Goal: Task Accomplishment & Management: Manage account settings

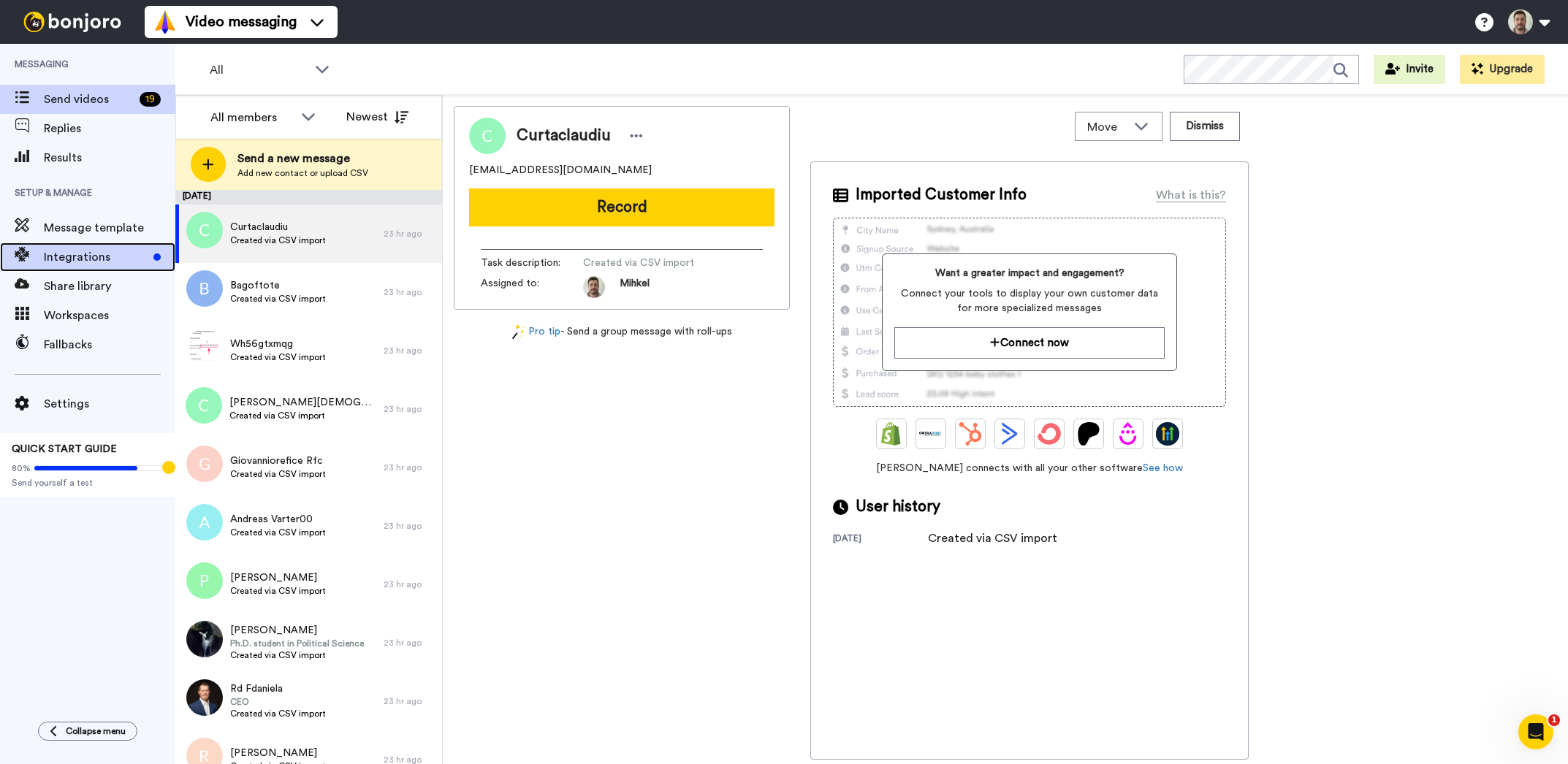
click at [104, 262] on span "Integrations" at bounding box center [95, 256] width 104 height 17
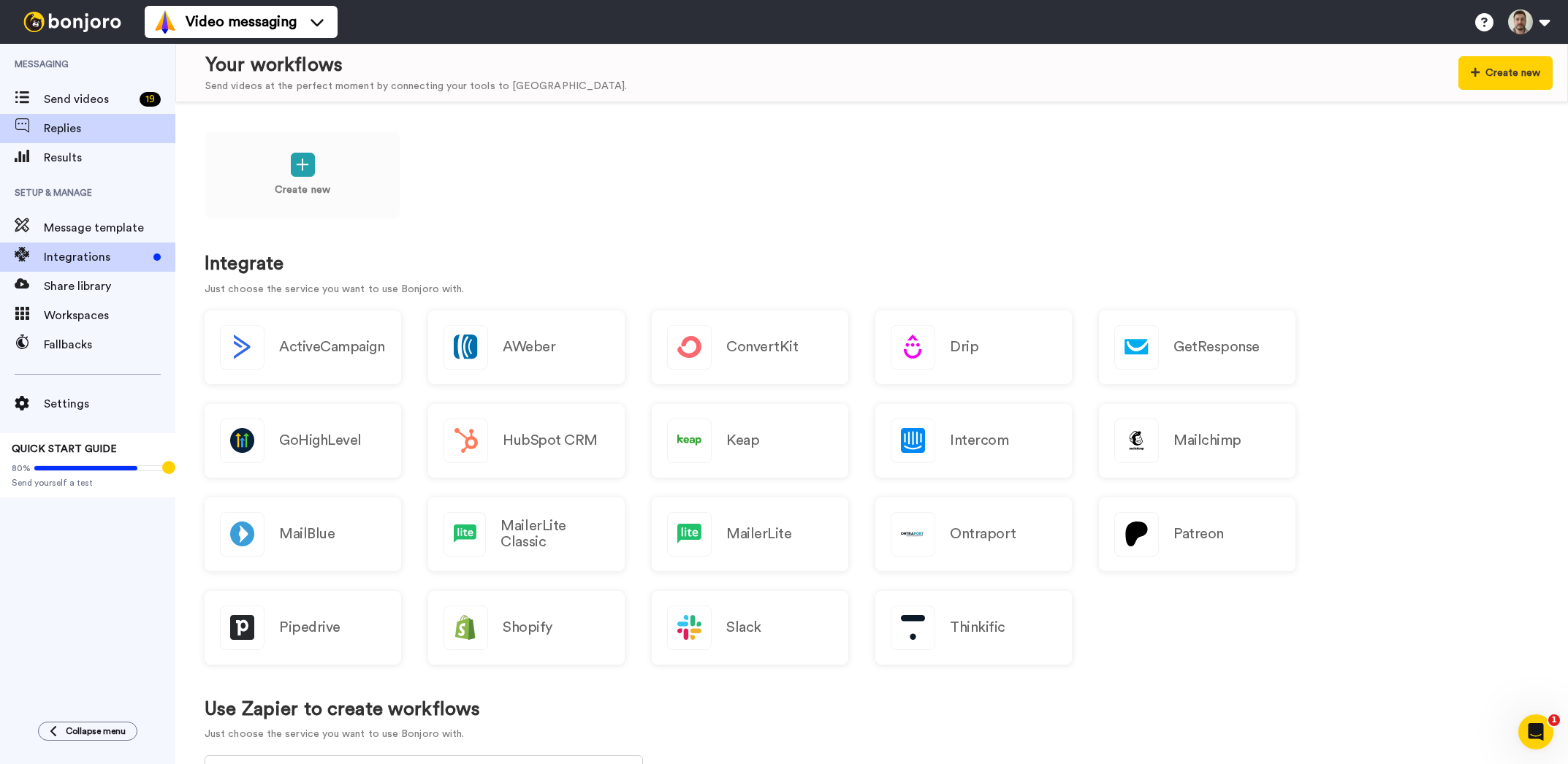
scroll to position [75, 0]
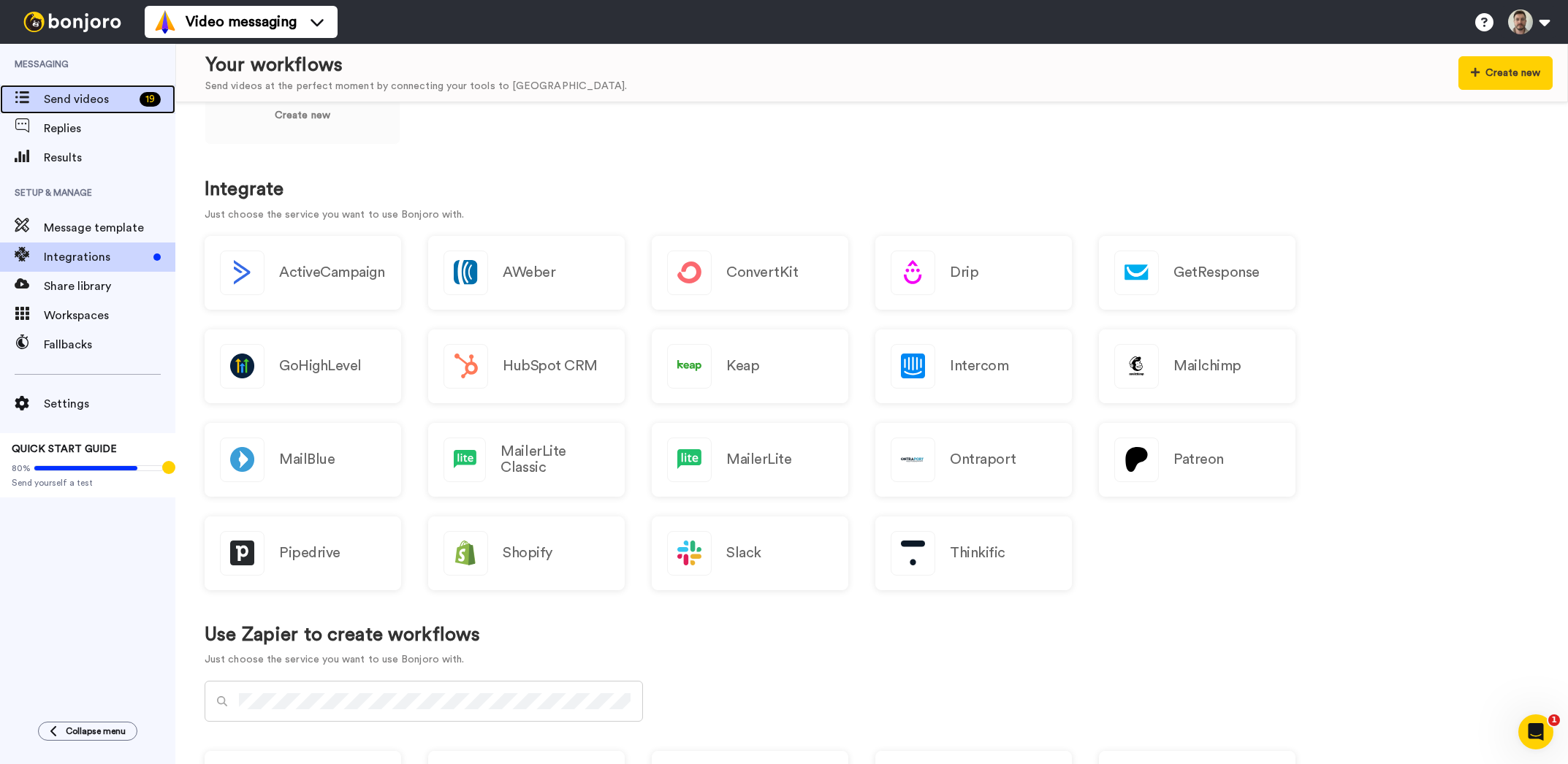
click at [33, 94] on span at bounding box center [22, 99] width 44 height 14
click at [115, 103] on span "Send videos" at bounding box center [89, 99] width 90 height 17
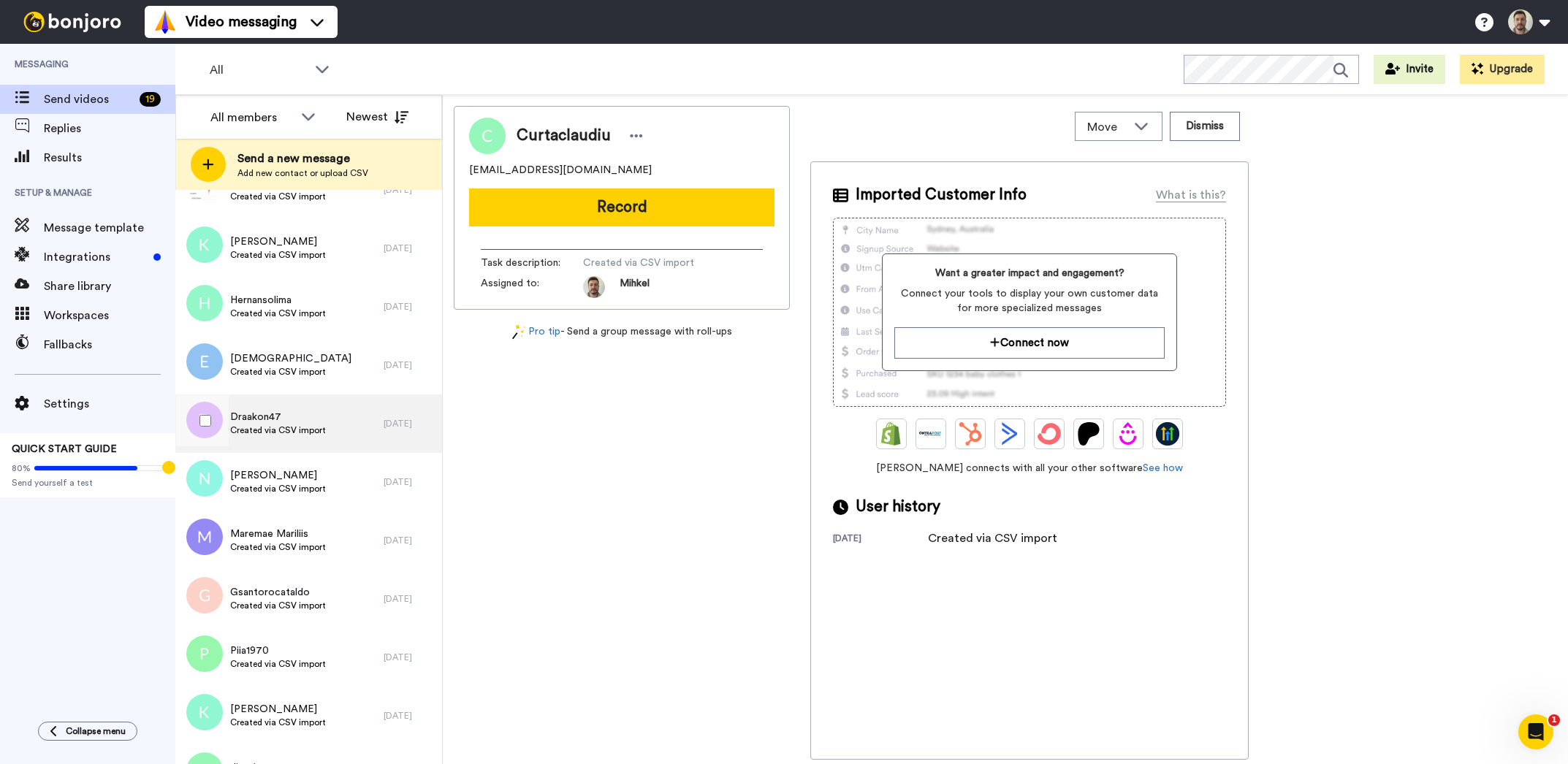
scroll to position [1310, 0]
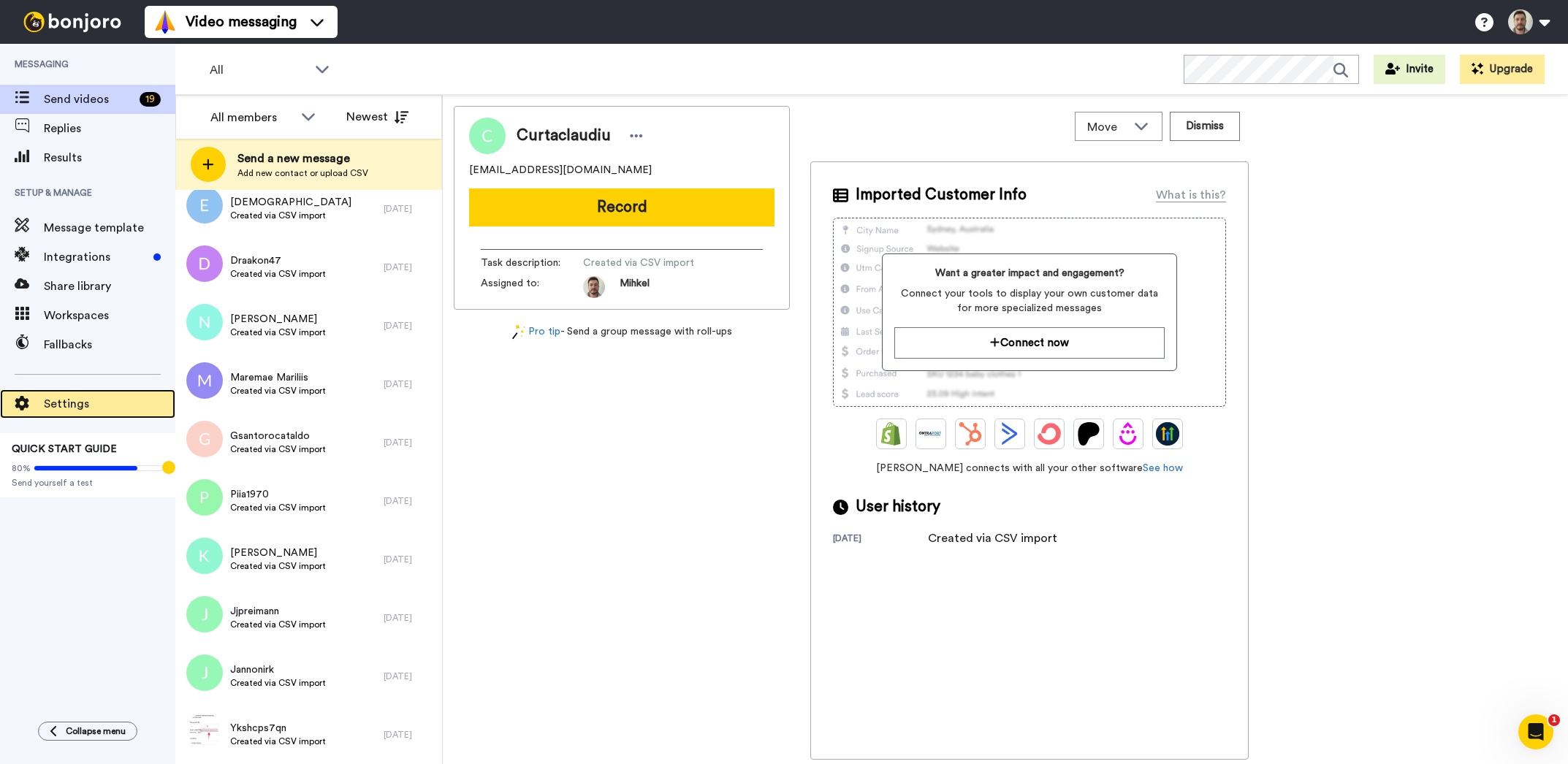
click at [97, 407] on span "Settings" at bounding box center [110, 403] width 131 height 17
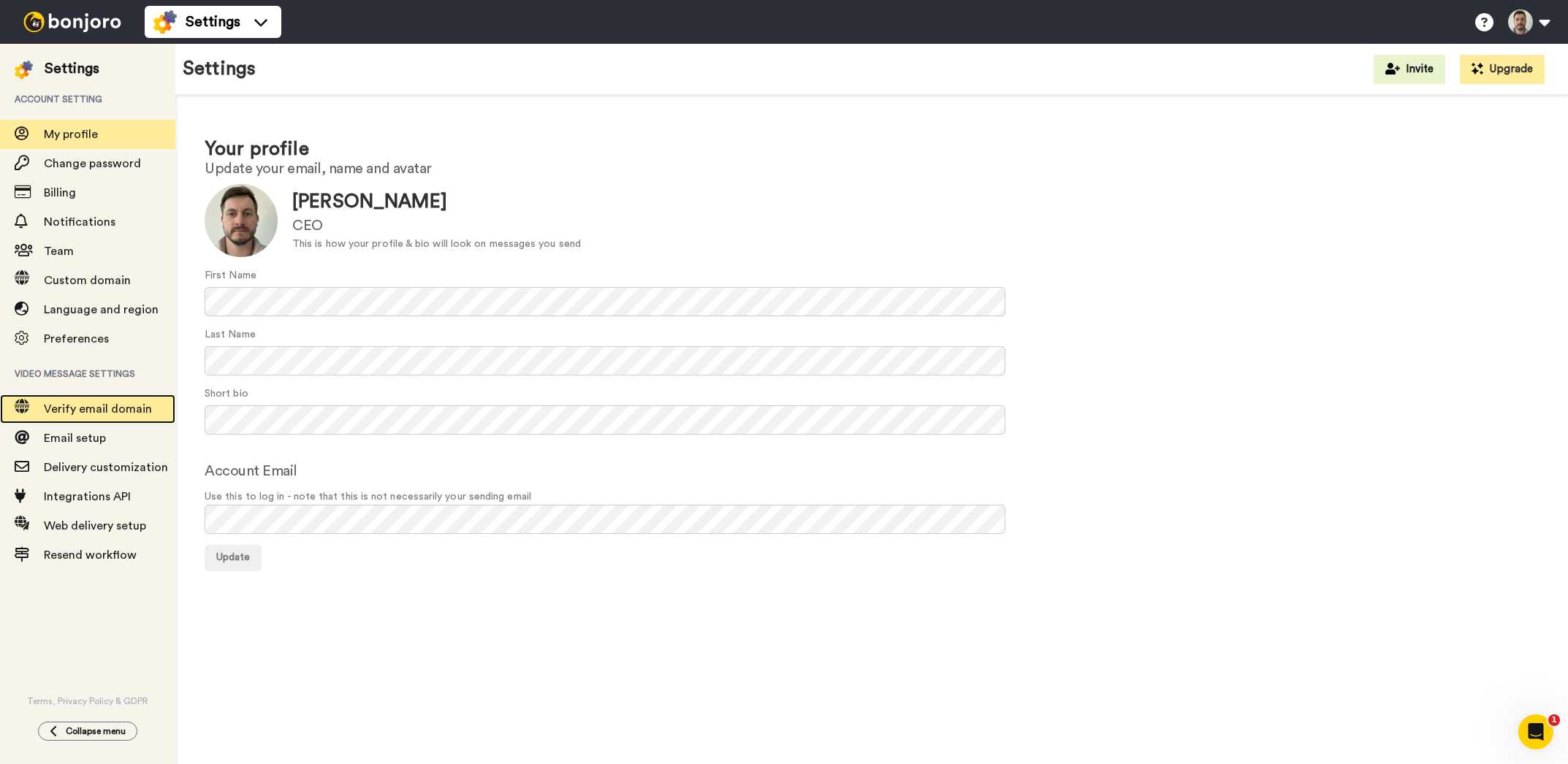
click at [91, 398] on div "Verify email domain" at bounding box center [87, 409] width 176 height 29
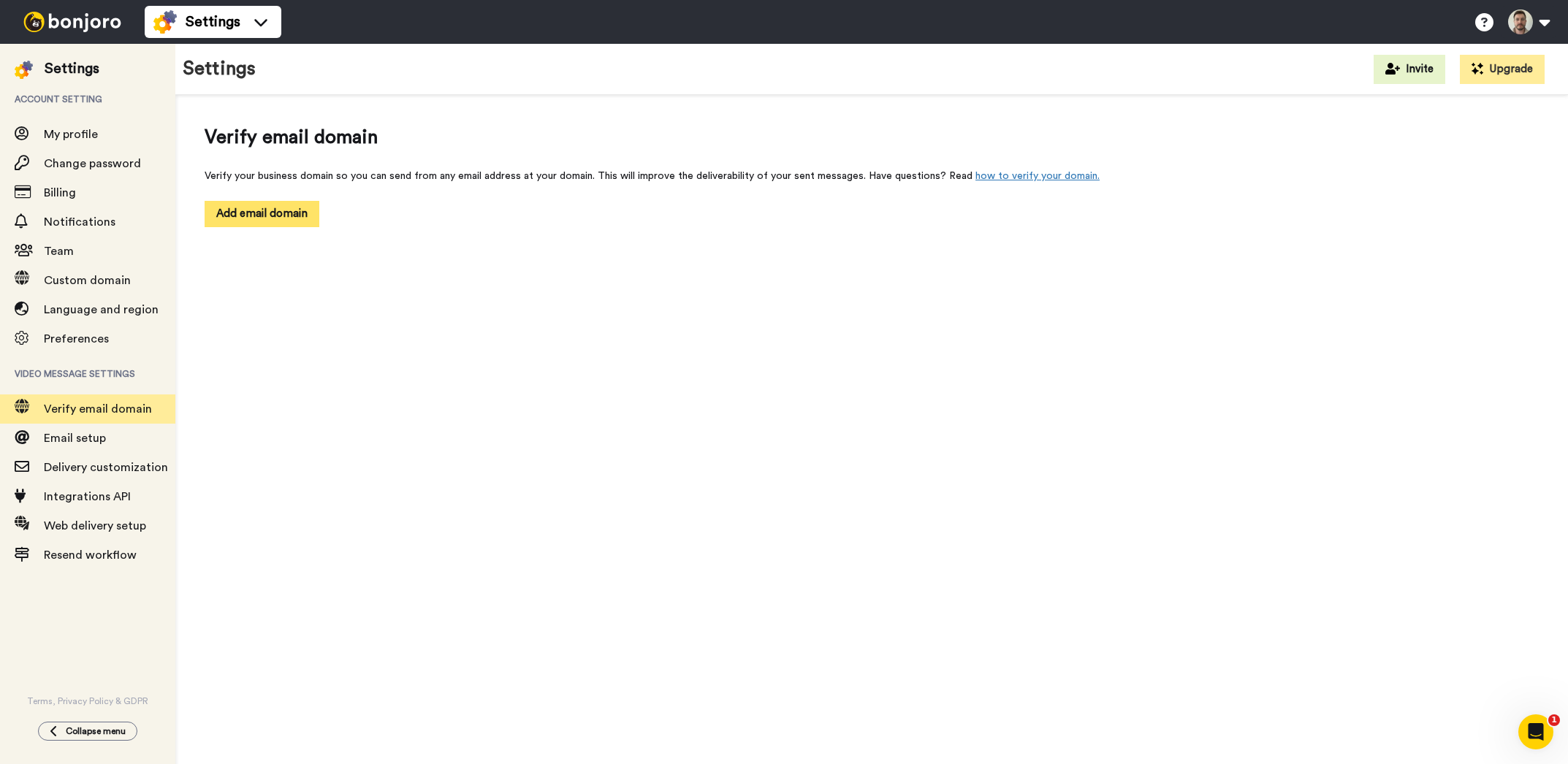
click at [261, 214] on button "Add email domain" at bounding box center [261, 213] width 114 height 25
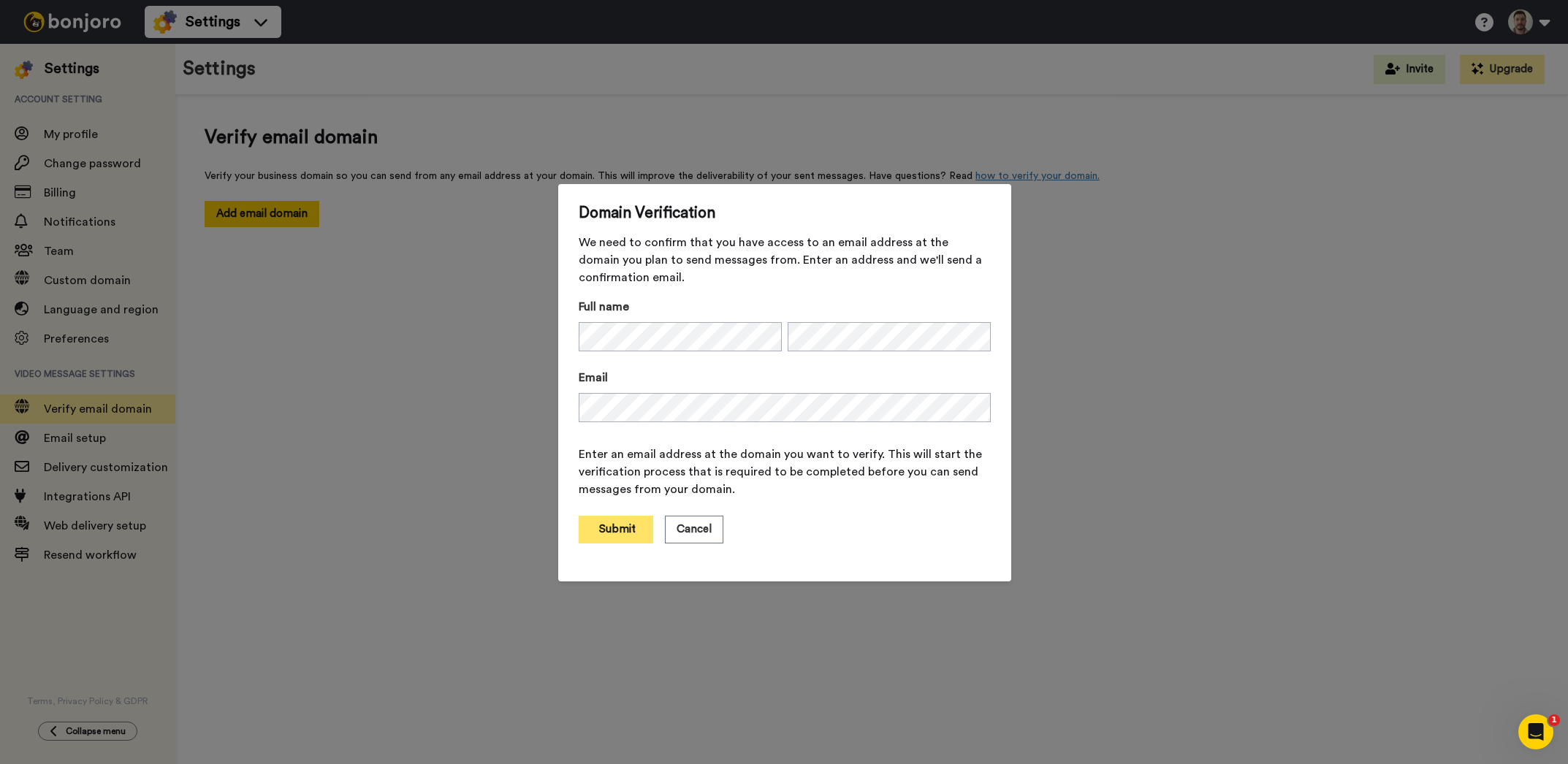
click at [616, 541] on button "Submit" at bounding box center [616, 529] width 75 height 28
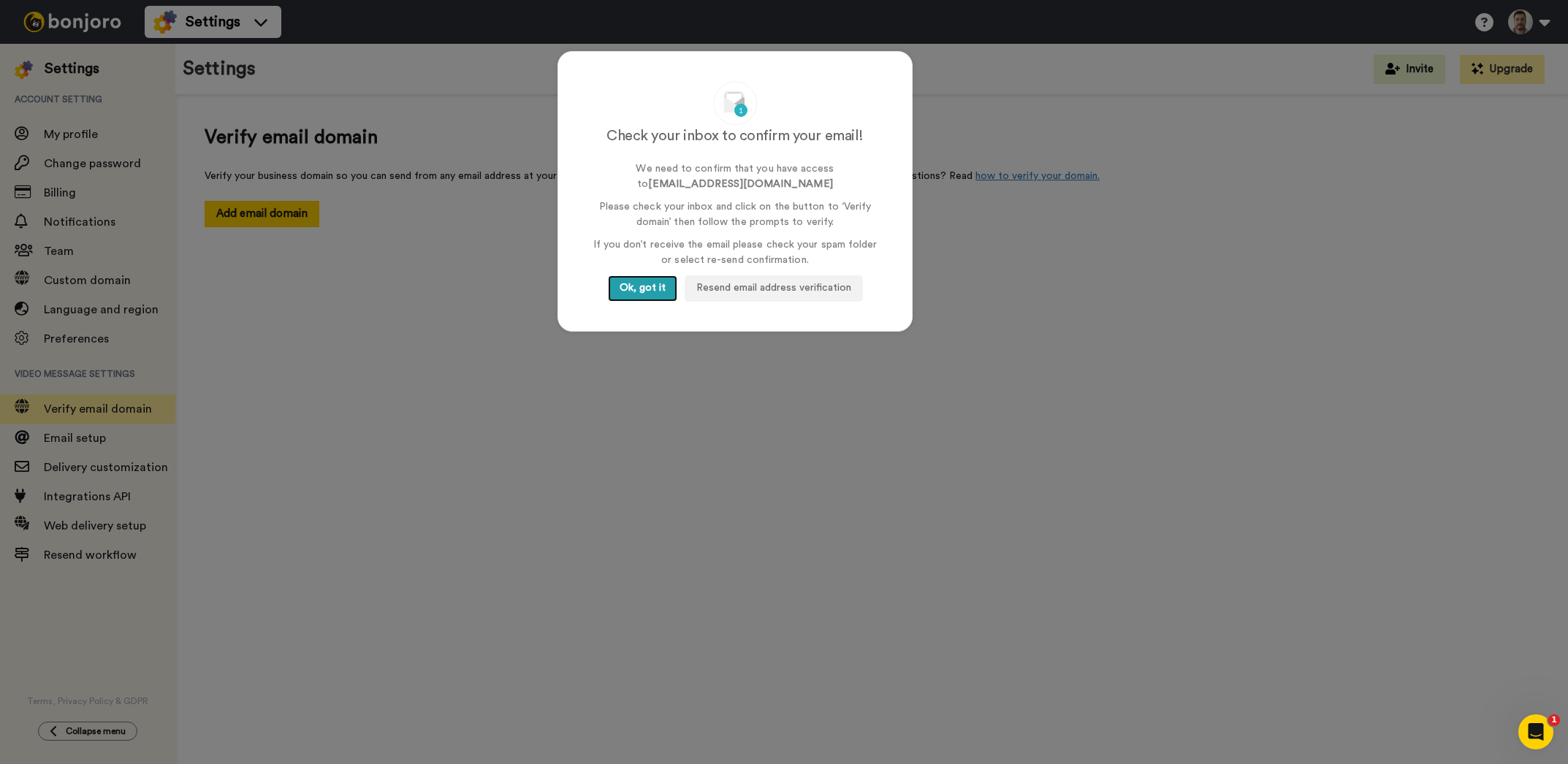
click at [640, 289] on button "Ok, got it" at bounding box center [642, 288] width 69 height 26
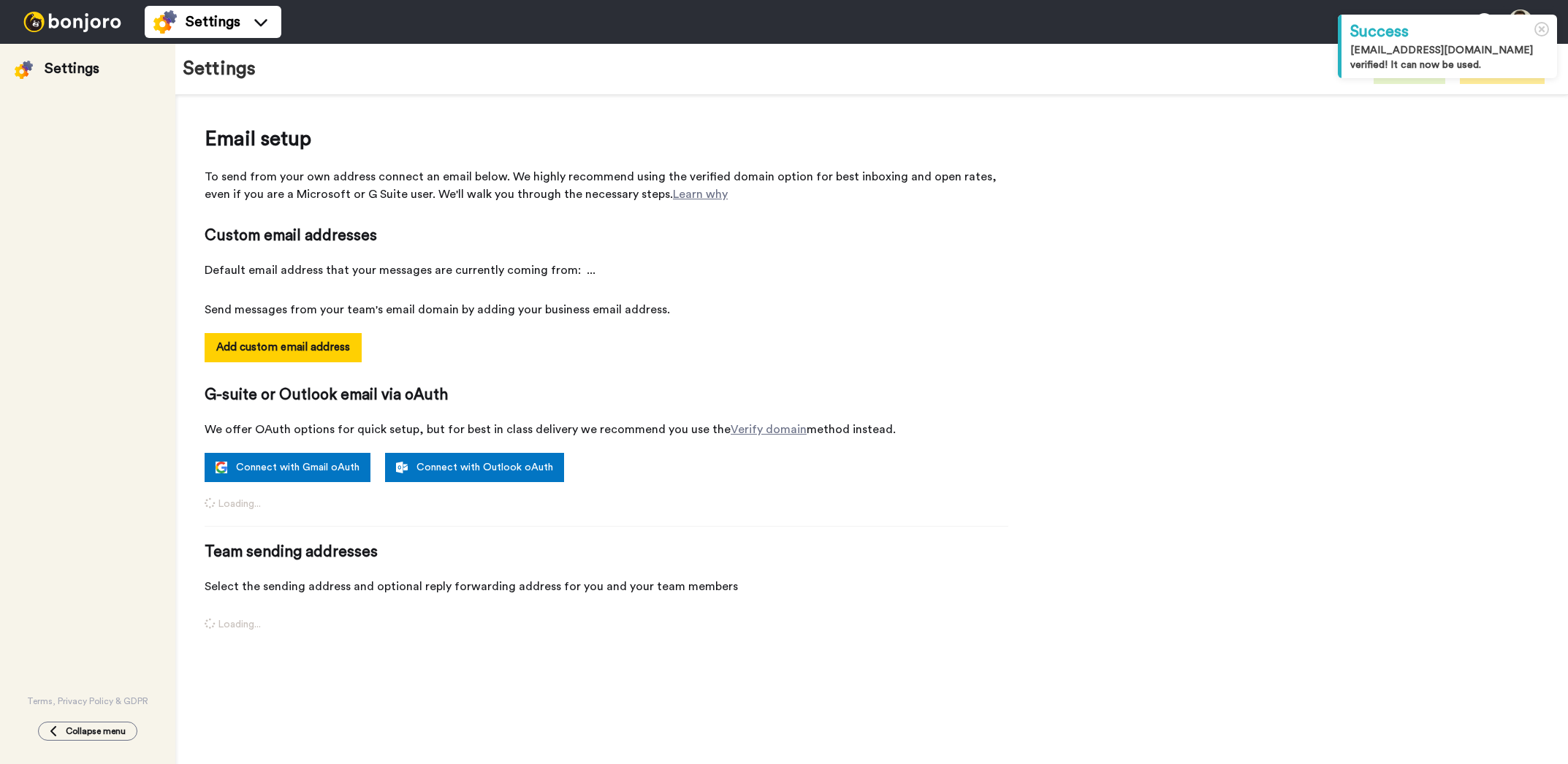
select select "162616"
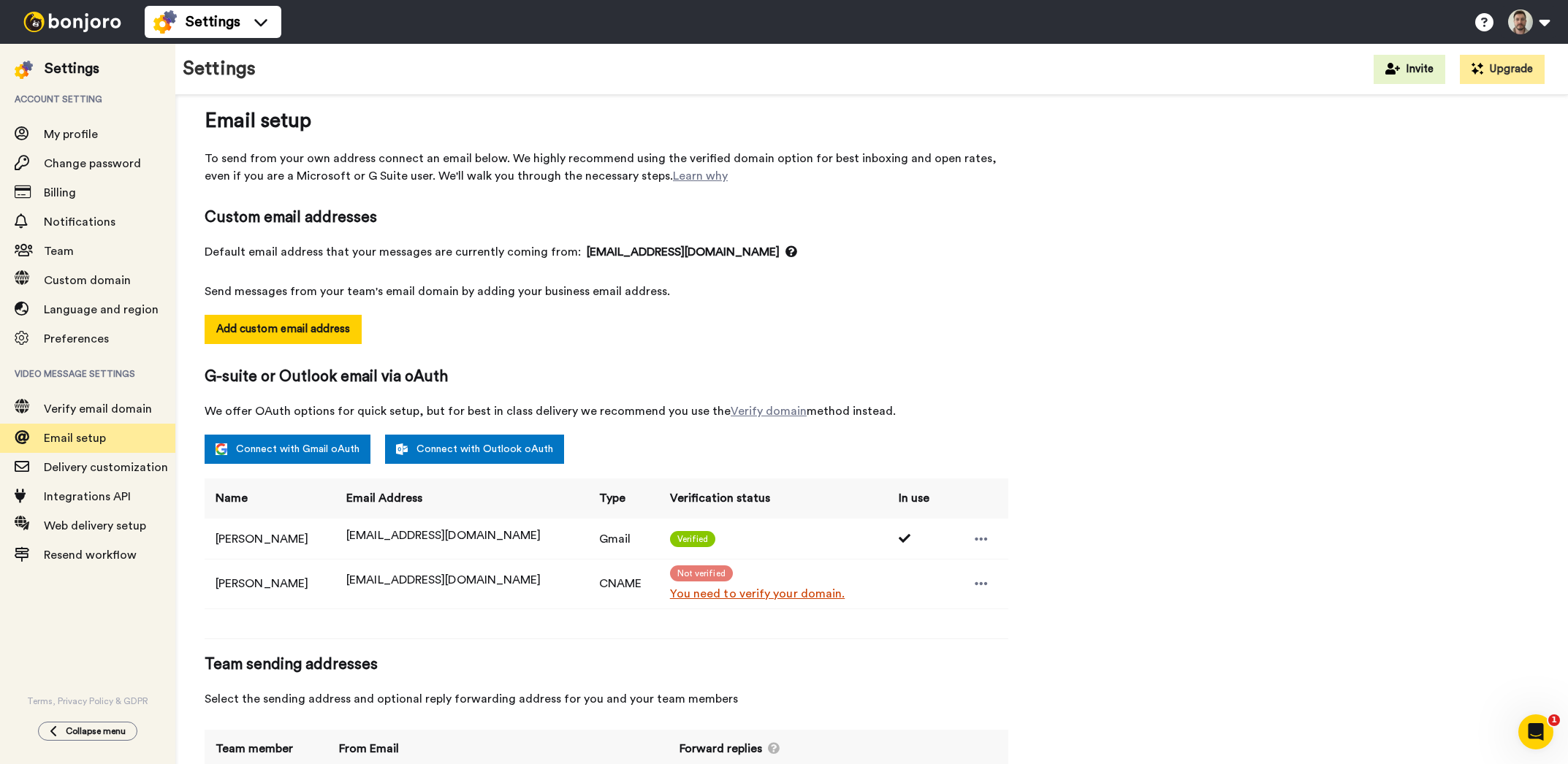
scroll to position [101, 0]
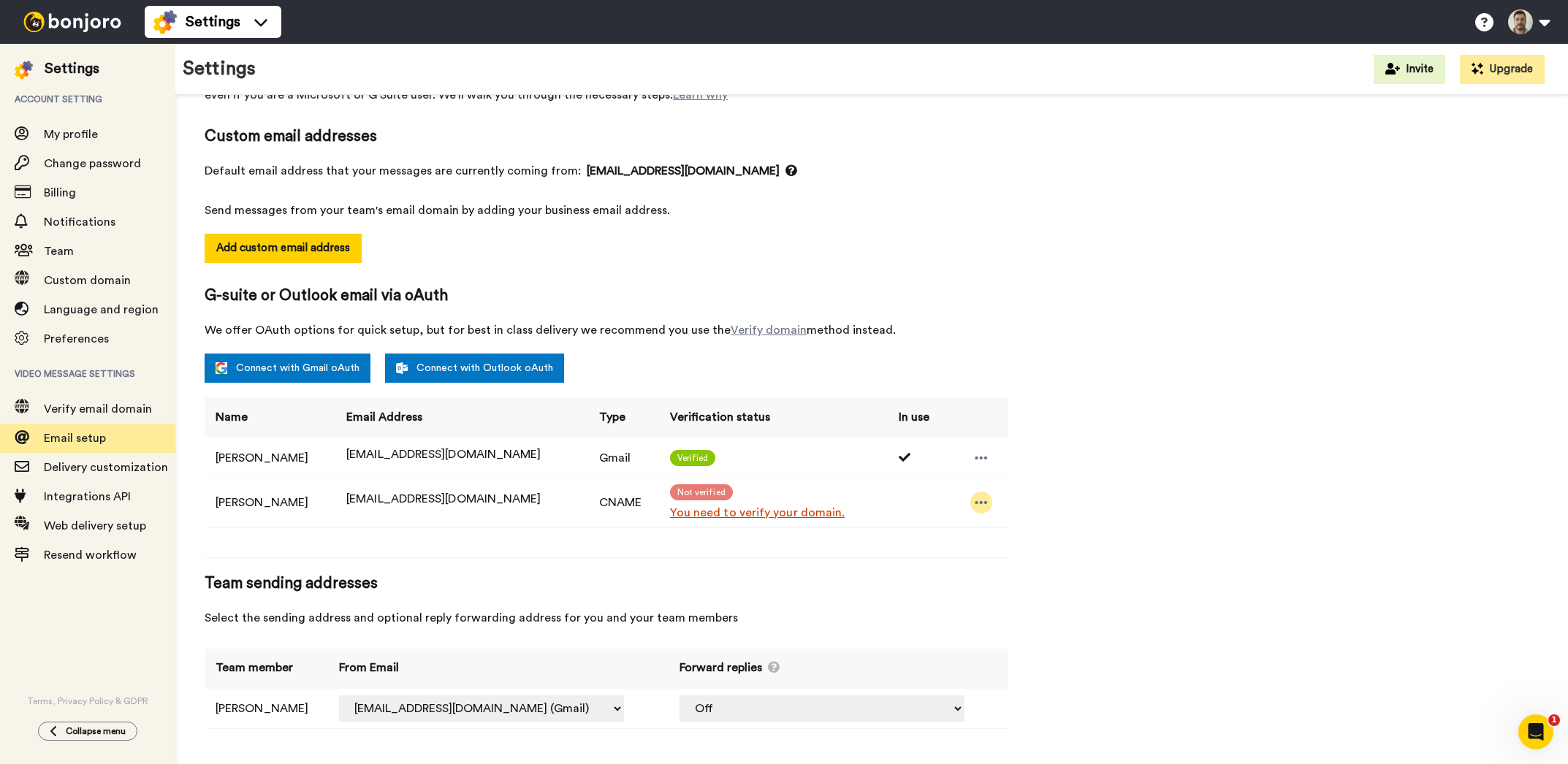
click at [975, 501] on icon at bounding box center [981, 502] width 13 height 3
click at [1161, 469] on div "Email setup To send from your own address connect an email below. We highly rec…" at bounding box center [871, 384] width 1334 height 719
click at [903, 500] on td at bounding box center [915, 502] width 57 height 49
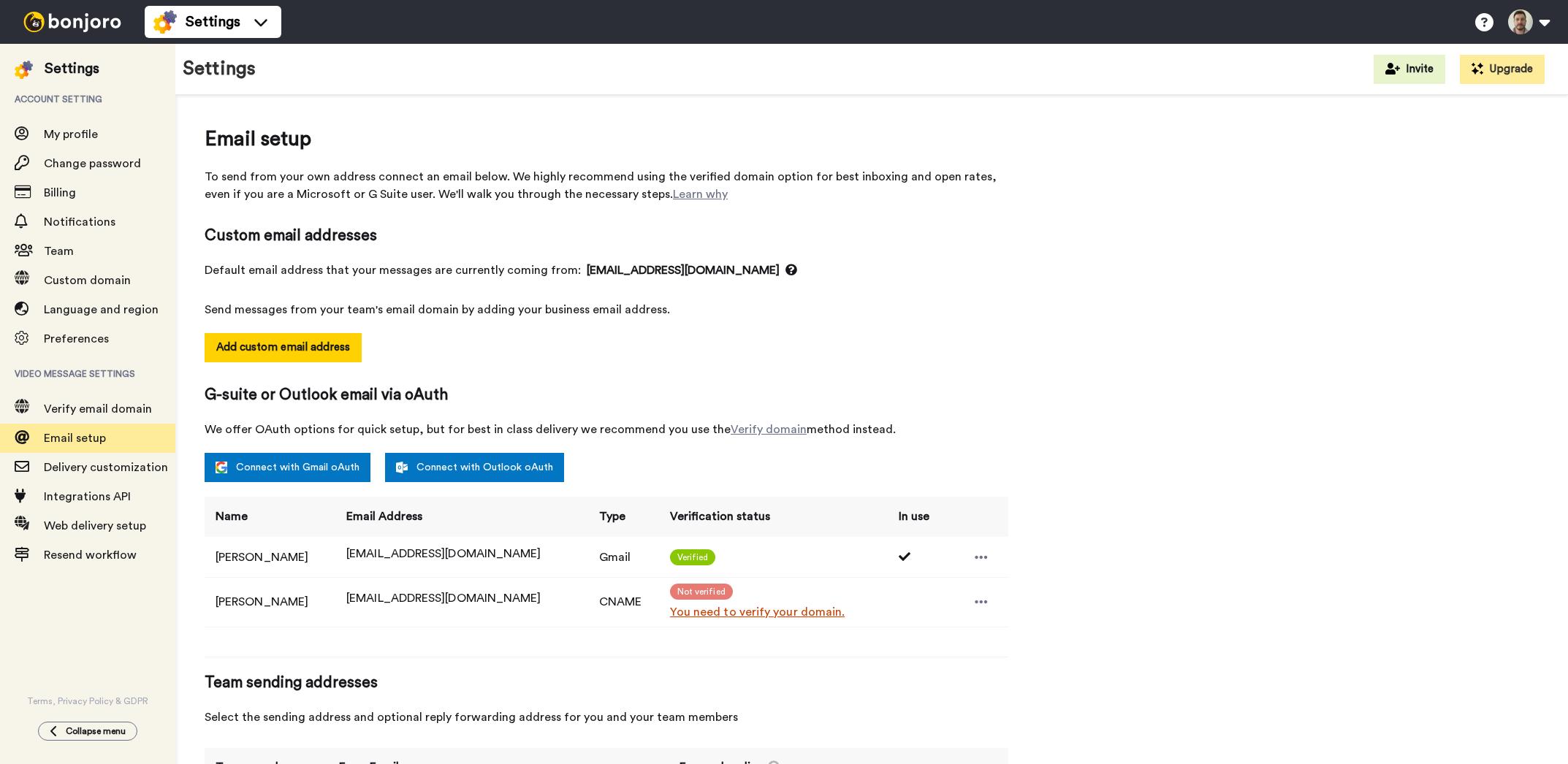
select select "162616"
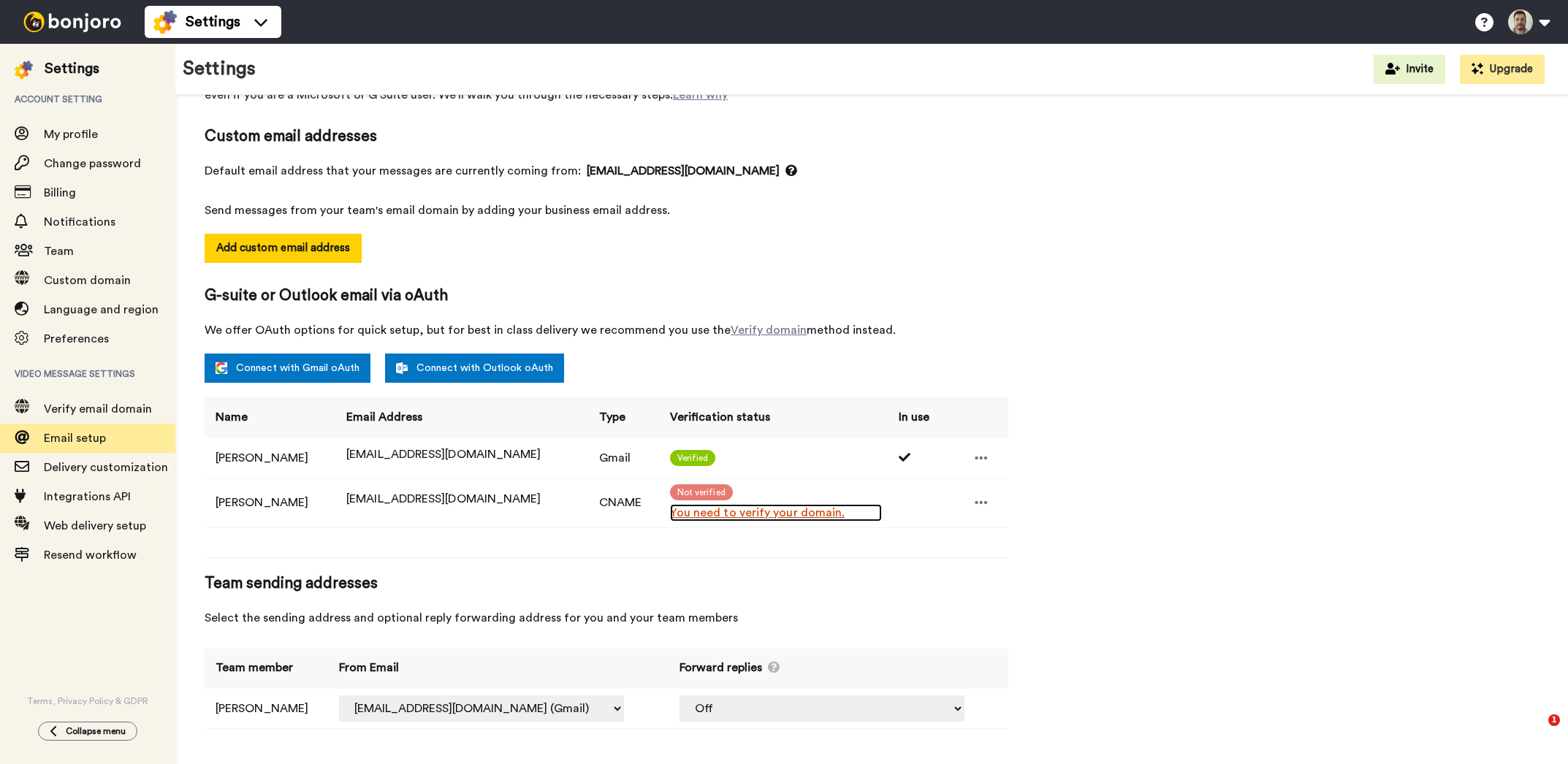
click at [761, 506] on link "You need to verify your domain." at bounding box center [775, 512] width 212 height 17
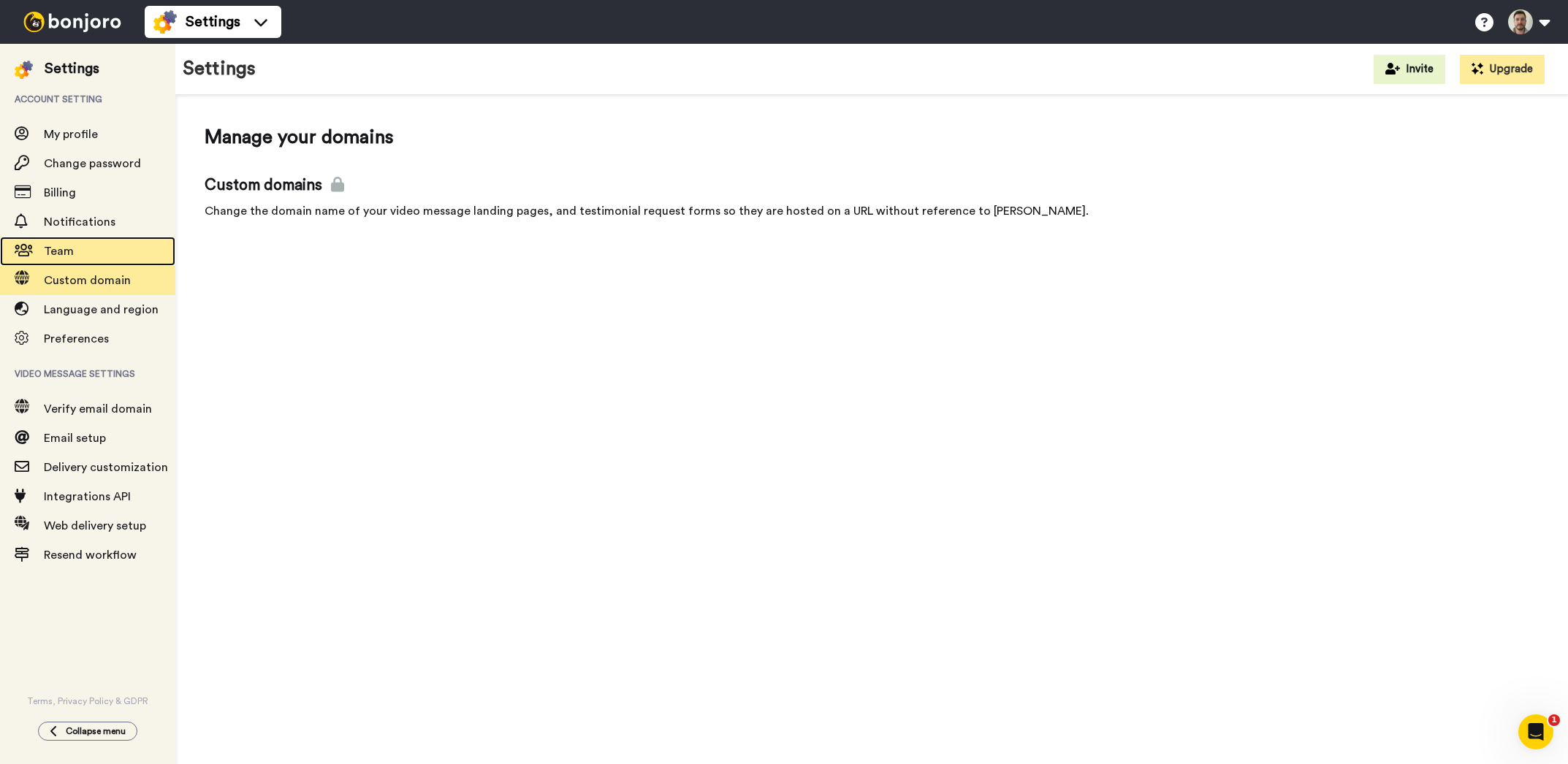
click at [61, 256] on span "Team" at bounding box center [59, 251] width 30 height 12
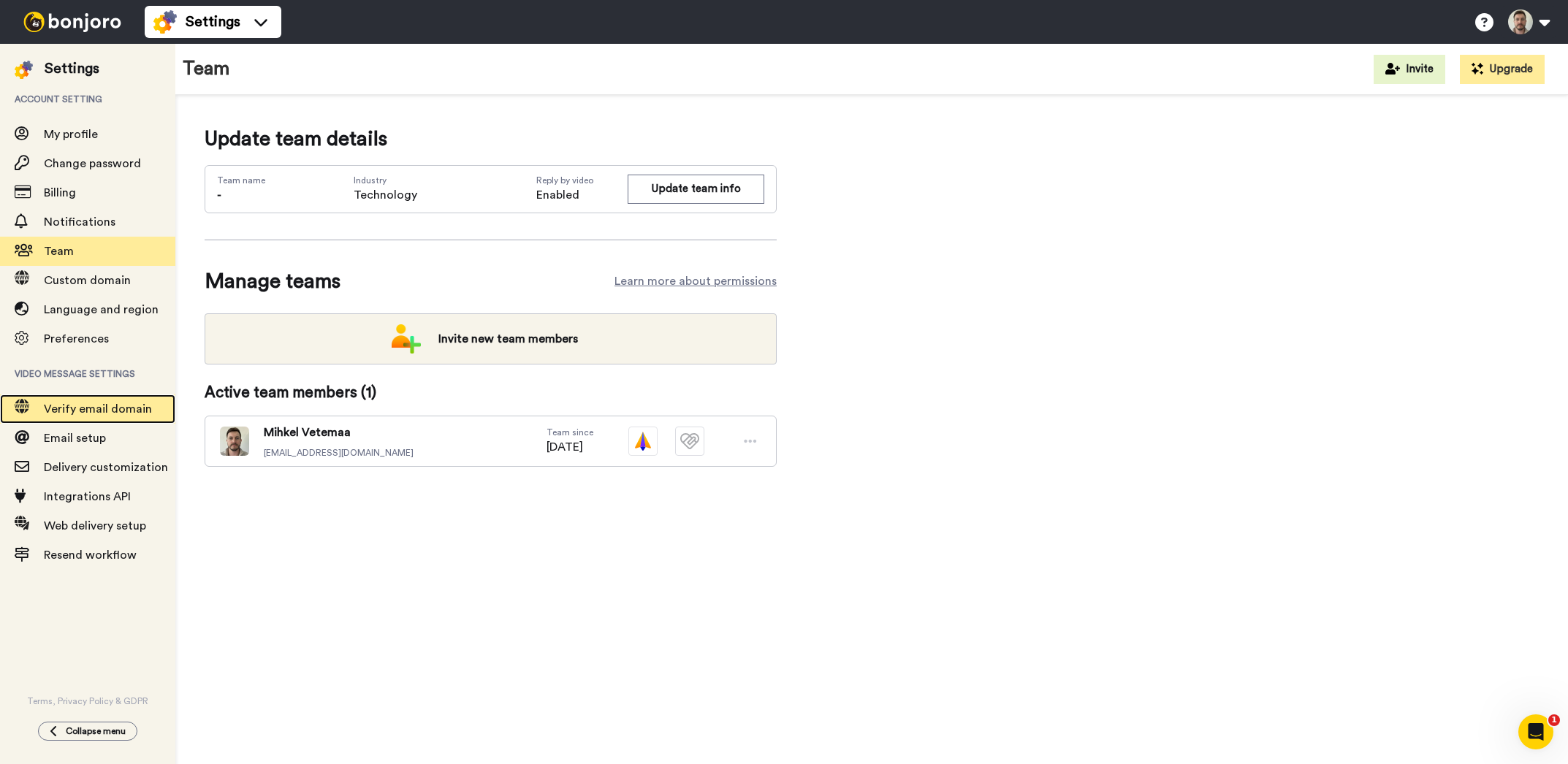
click at [72, 409] on span "Verify email domain" at bounding box center [98, 409] width 108 height 12
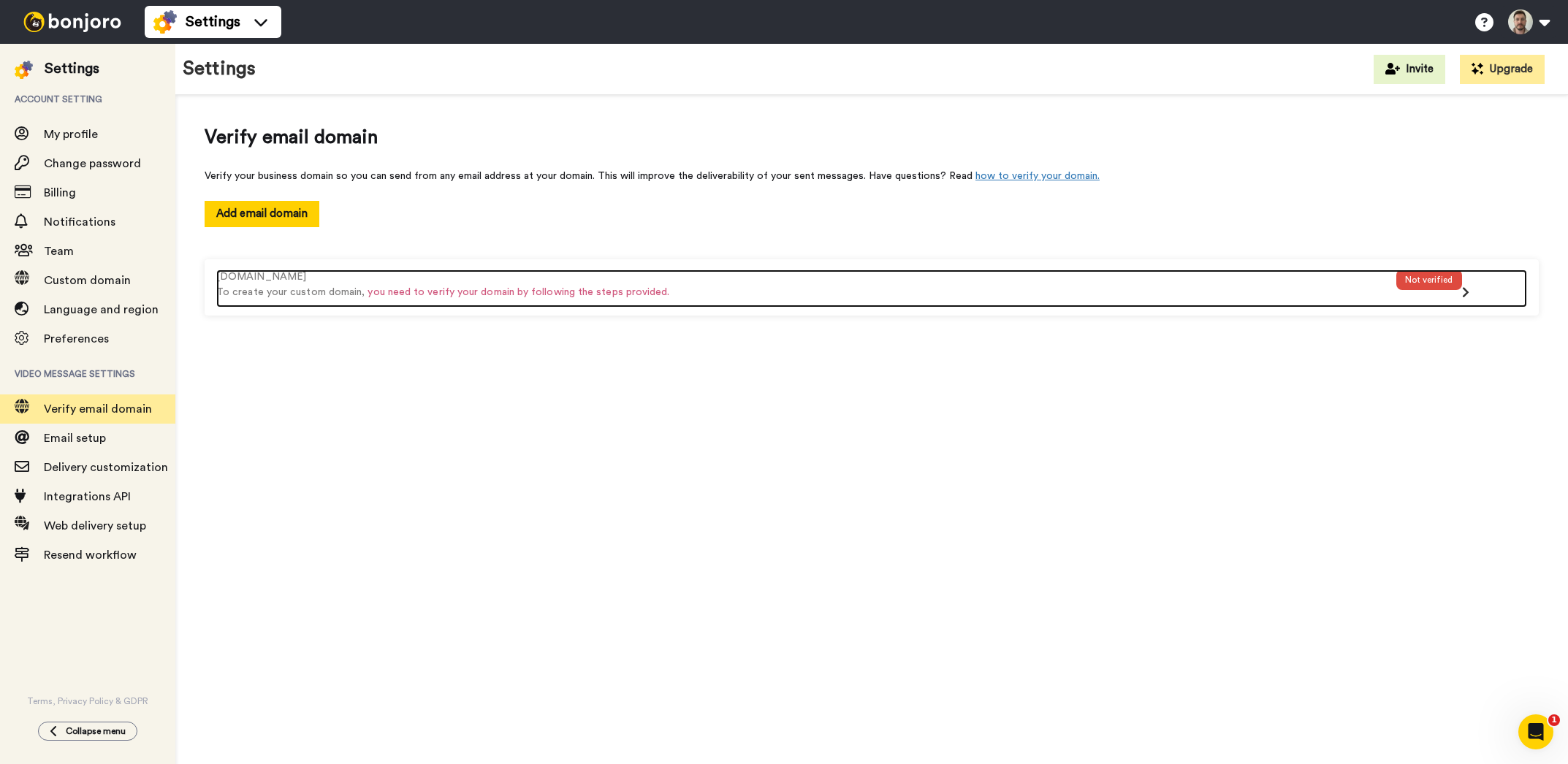
click at [369, 301] on div "[DOMAIN_NAME] To create your custom domain, you need to verify your domain by f…" at bounding box center [806, 289] width 1180 height 38
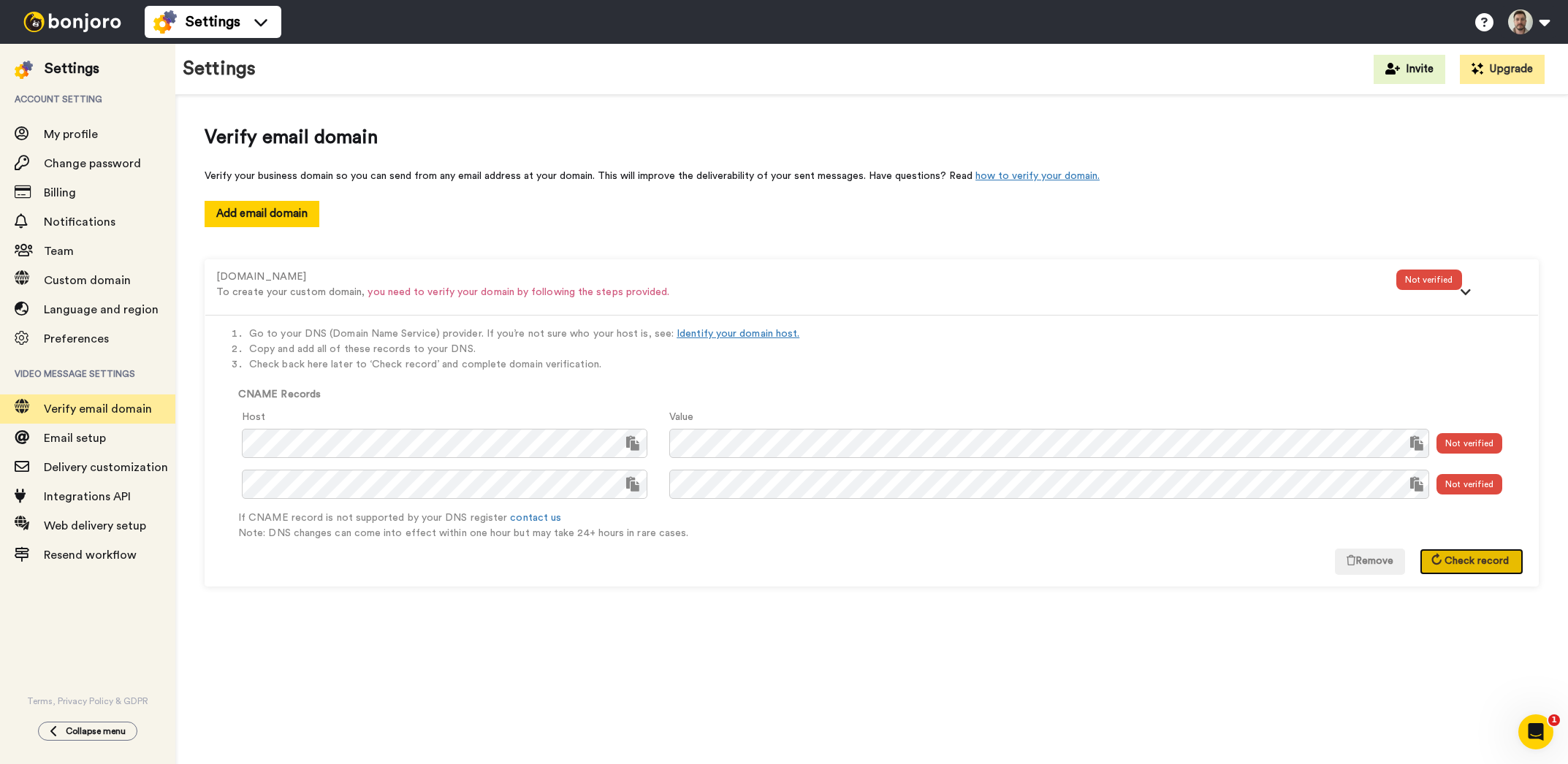
click at [1486, 560] on span "Check record" at bounding box center [1476, 561] width 64 height 10
